Goal: Task Accomplishment & Management: Complete application form

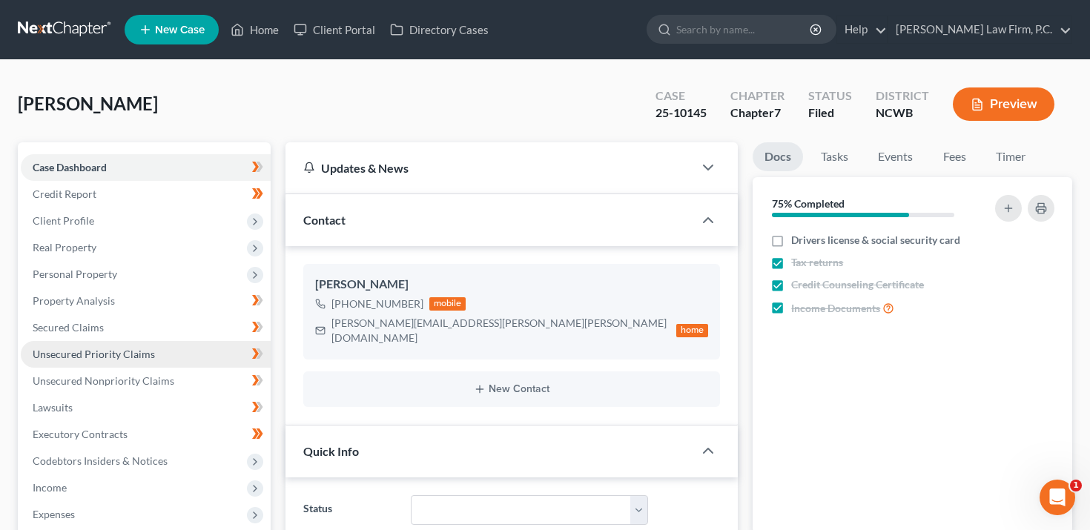
click at [102, 351] on span "Unsecured Priority Claims" at bounding box center [94, 354] width 122 height 13
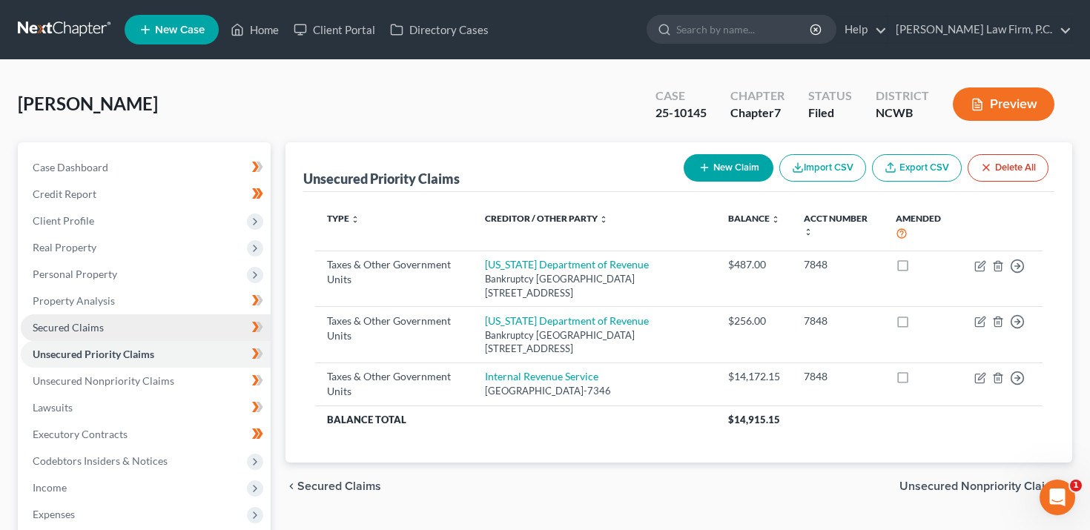
click at [107, 320] on link "Secured Claims" at bounding box center [146, 327] width 250 height 27
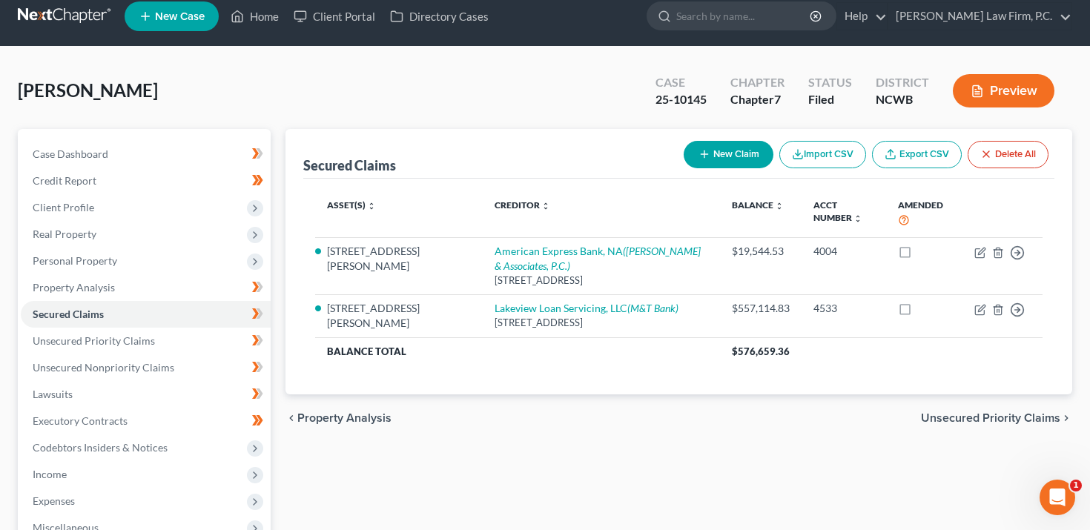
scroll to position [14, 0]
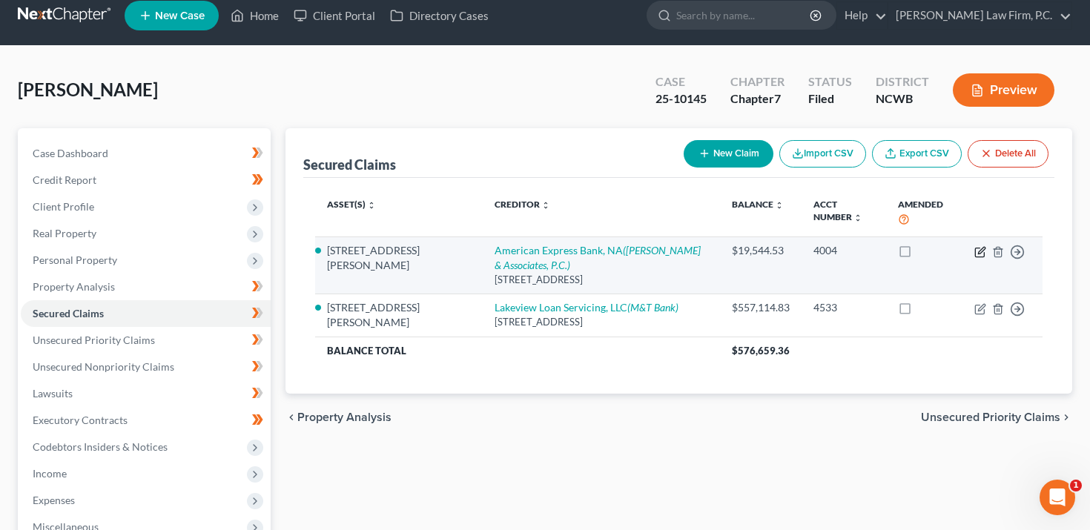
click at [976, 249] on icon "button" at bounding box center [980, 252] width 12 height 12
select select "45"
select select "3"
select select "0"
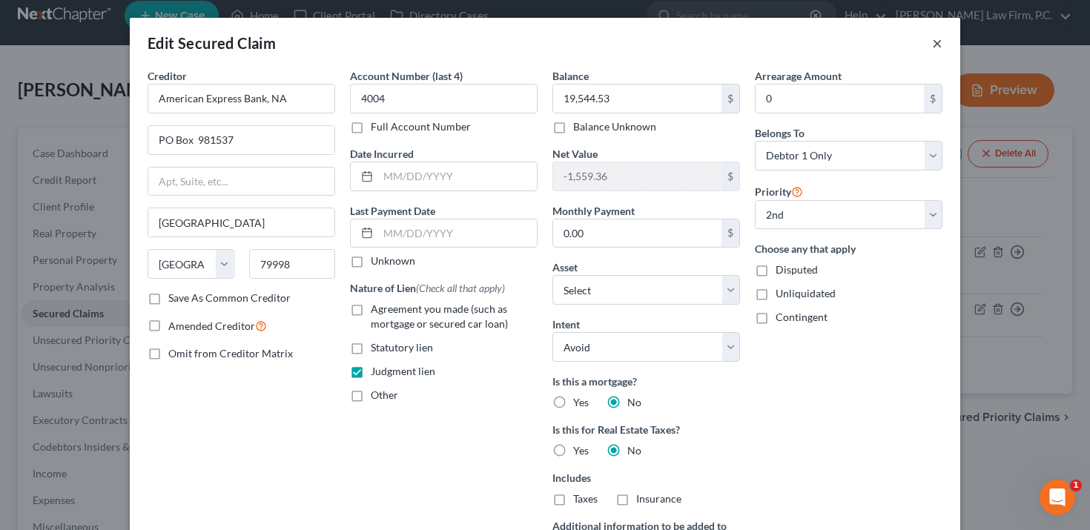
click at [936, 37] on button "×" at bounding box center [937, 43] width 10 height 18
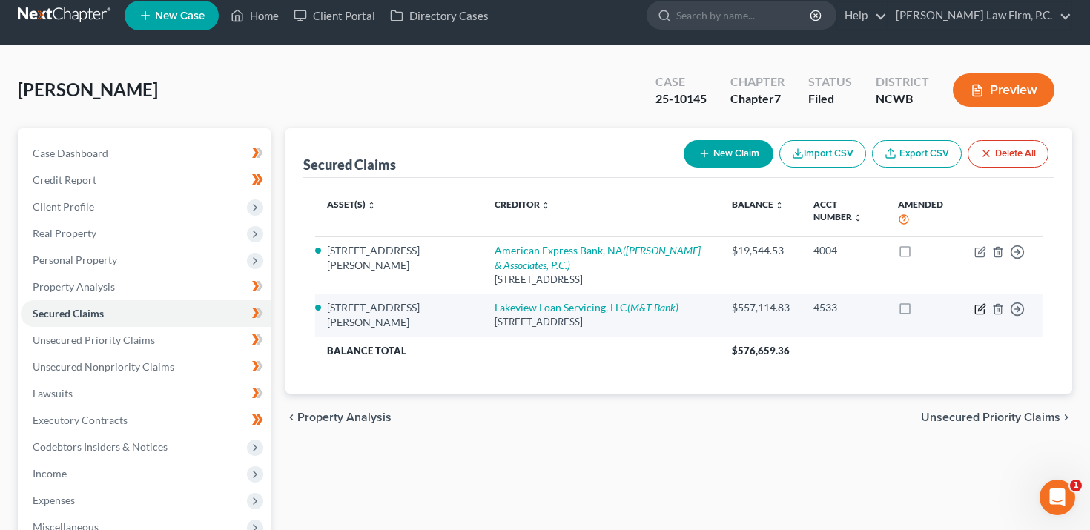
click at [981, 308] on icon "button" at bounding box center [981, 307] width 7 height 7
select select "35"
select select "4"
select select "0"
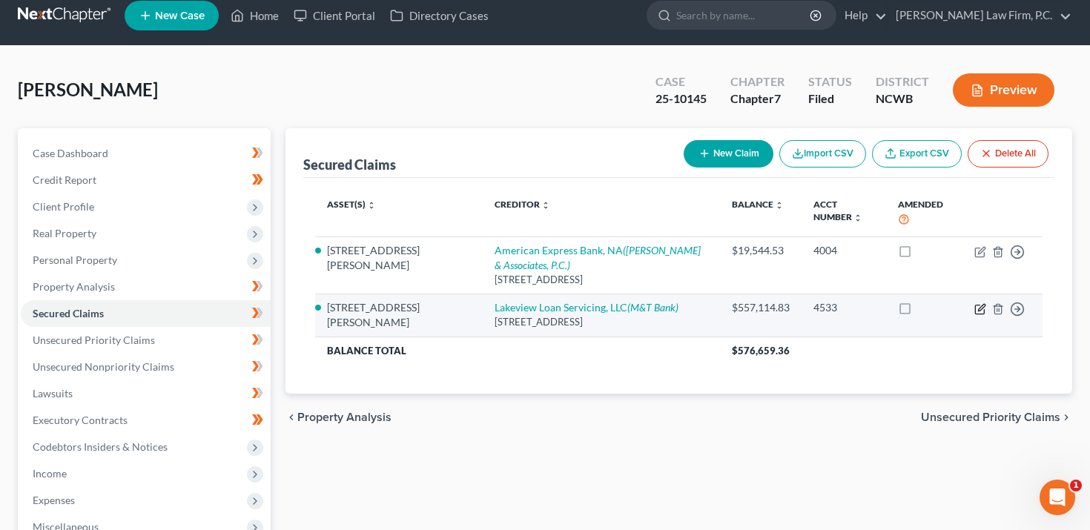
select select "0"
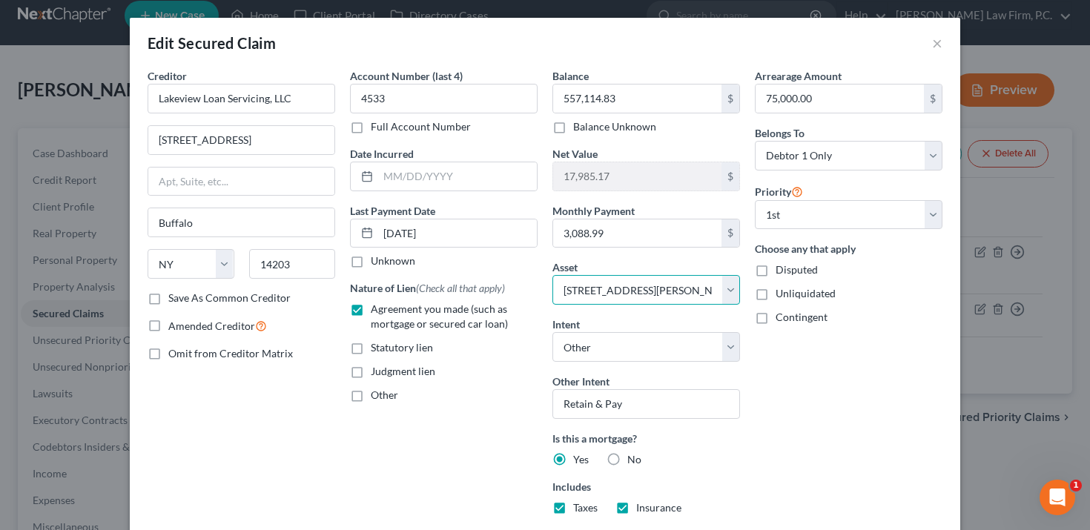
click at [635, 285] on select "Select Other Multiple Assets Fidelity/UMB, NA x5136 (Checking Account) - $0.0 C…" at bounding box center [646, 290] width 188 height 30
click at [552, 275] on select "Select Other Multiple Assets Fidelity/UMB, NA x5136 (Checking Account) - $0.0 C…" at bounding box center [646, 290] width 188 height 30
